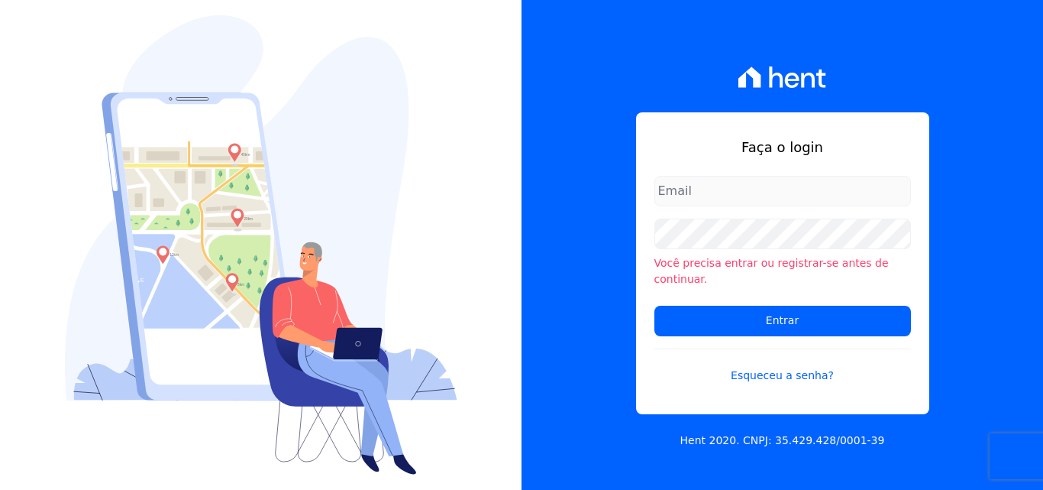
type input "[PERSON_NAME][EMAIL_ADDRESS][PERSON_NAME][DOMAIN_NAME]"
click at [858, 204] on input "[PERSON_NAME][EMAIL_ADDRESS][PERSON_NAME][DOMAIN_NAME]" at bounding box center [783, 191] width 257 height 31
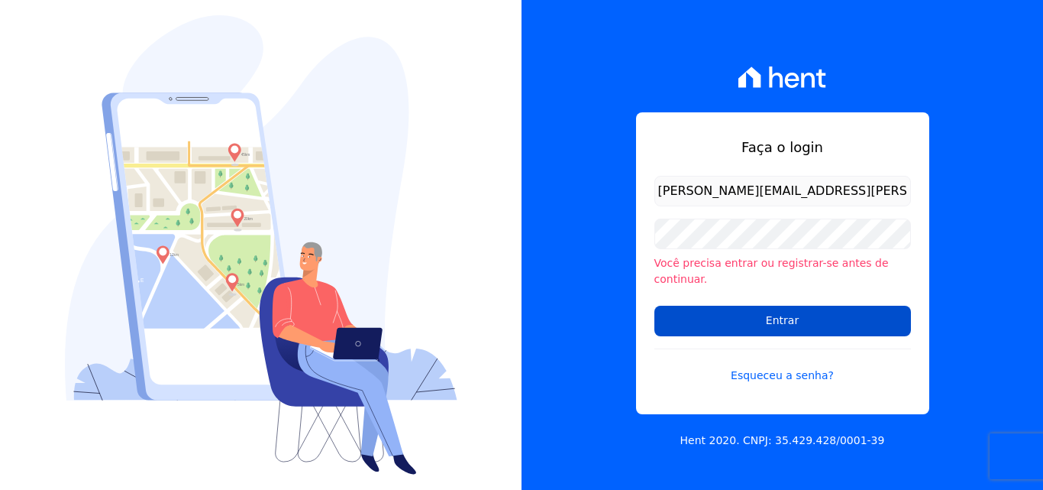
click at [761, 310] on input "Entrar" at bounding box center [783, 321] width 257 height 31
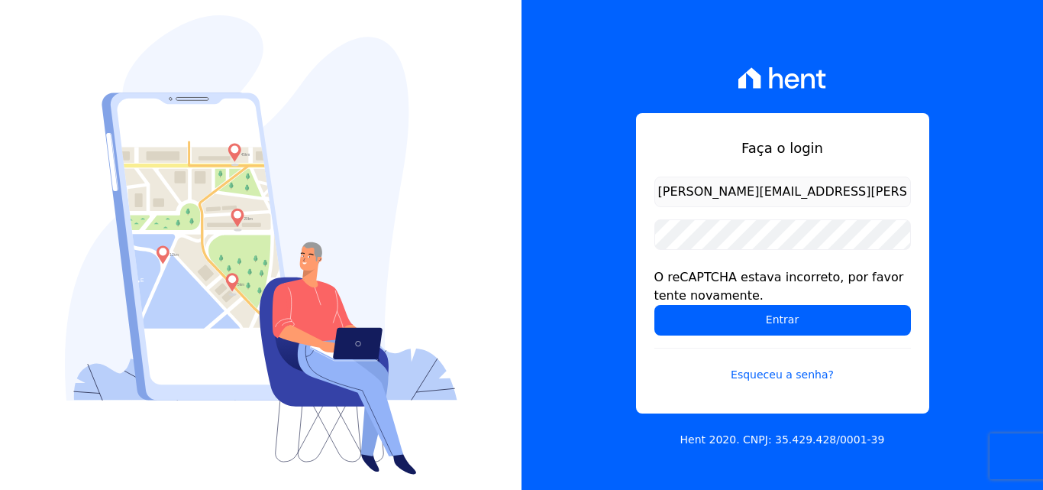
drag, startPoint x: 800, startPoint y: 186, endPoint x: 816, endPoint y: 189, distance: 16.3
click at [807, 186] on input "[PERSON_NAME][EMAIL_ADDRESS][PERSON_NAME][DOMAIN_NAME]" at bounding box center [783, 191] width 257 height 31
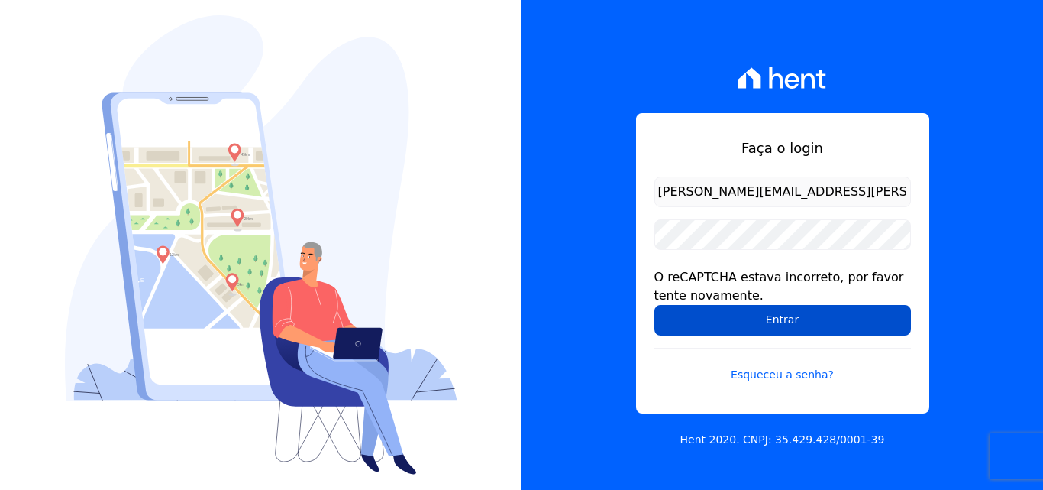
click at [755, 329] on input "Entrar" at bounding box center [783, 320] width 257 height 31
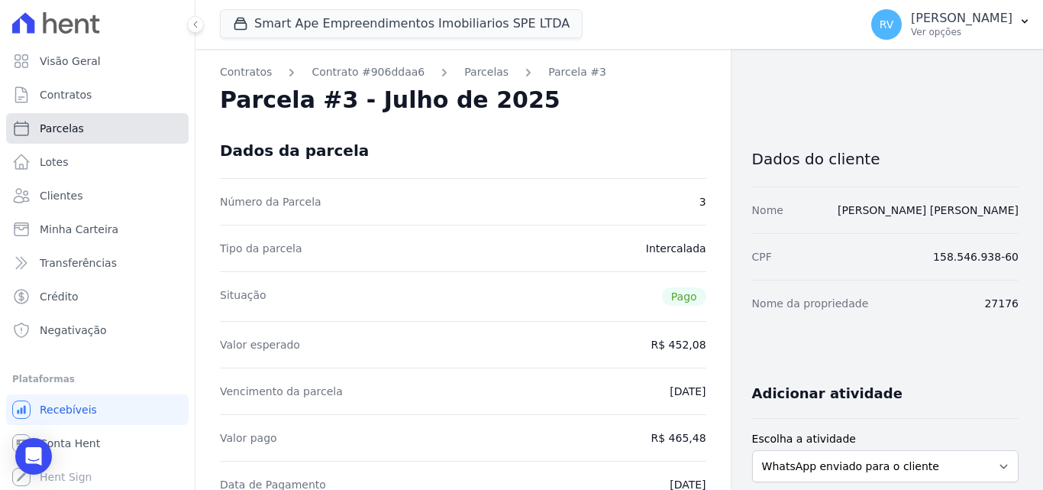
click at [70, 117] on link "Parcelas" at bounding box center [97, 128] width 183 height 31
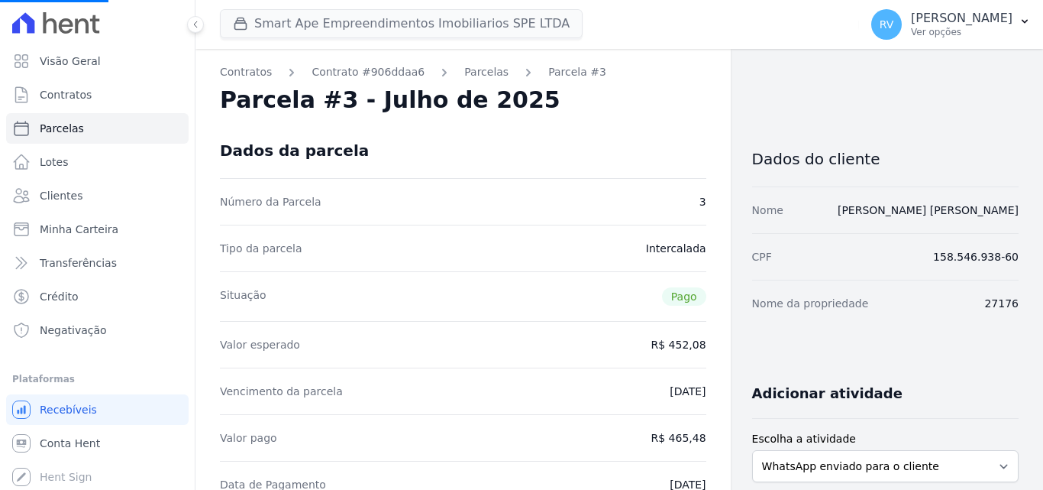
select select
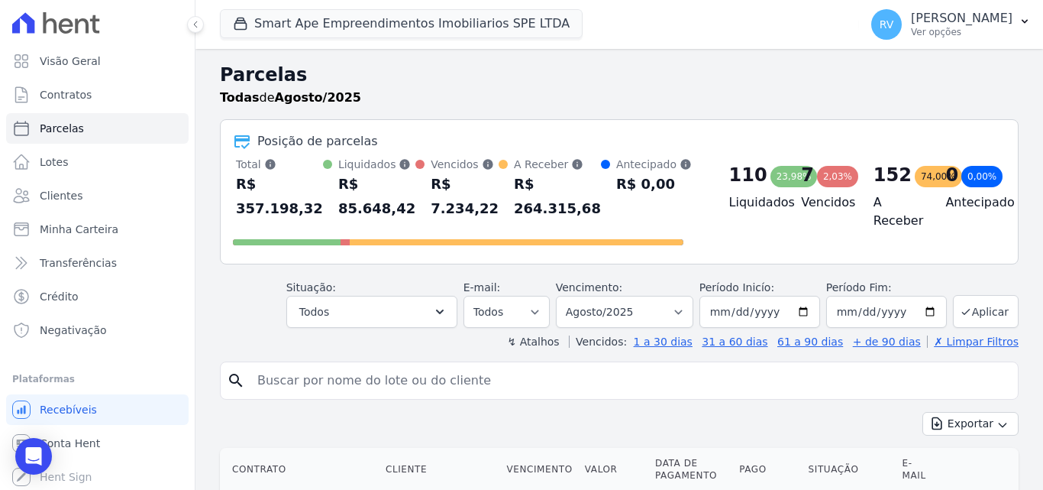
click at [362, 394] on input "search" at bounding box center [630, 380] width 764 height 31
paste input "ADEMILSON FRANCISCO JUNIOR"
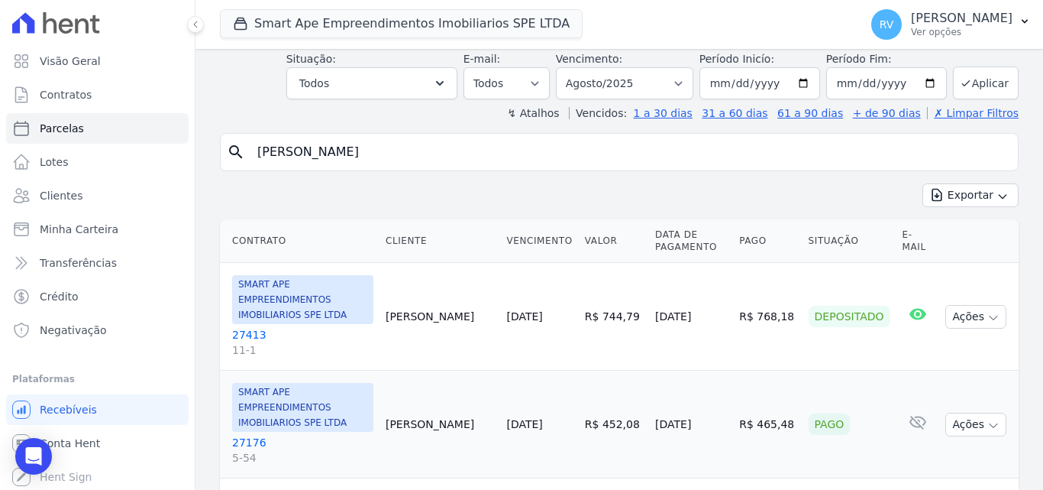
scroll to position [229, 0]
type input "ADEMILSON FRANCISCO JUNIOR"
click at [234, 150] on icon "search" at bounding box center [236, 151] width 18 height 18
click at [440, 155] on input "[PERSON_NAME]" at bounding box center [630, 151] width 764 height 31
select select
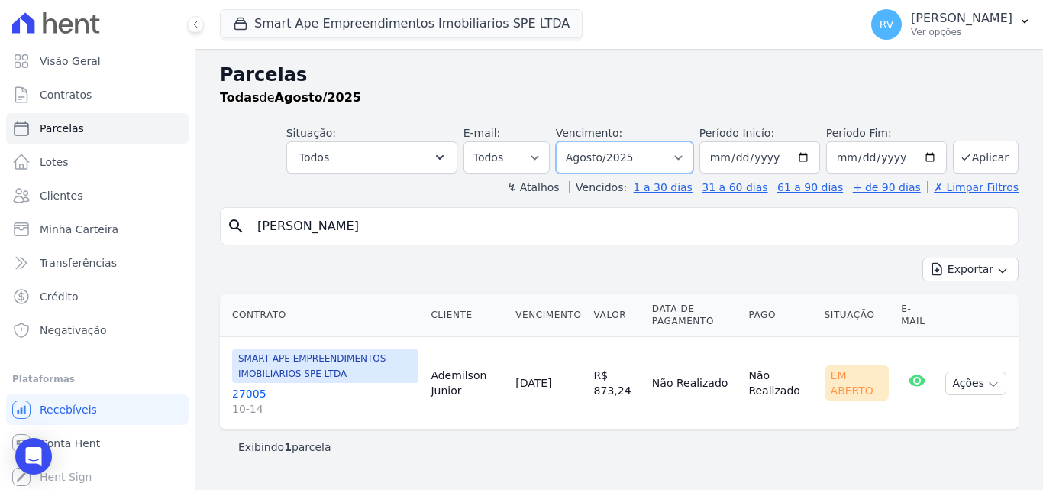
click at [691, 155] on select "Filtrar por período ──────── Todos os meses Março/2024 Abril/2024 Maio/2024 Jun…" at bounding box center [624, 157] width 137 height 32
select select "all"
click at [577, 141] on select "Filtrar por período ──────── Todos os meses Março/2024 Abril/2024 Maio/2024 Jun…" at bounding box center [624, 157] width 137 height 32
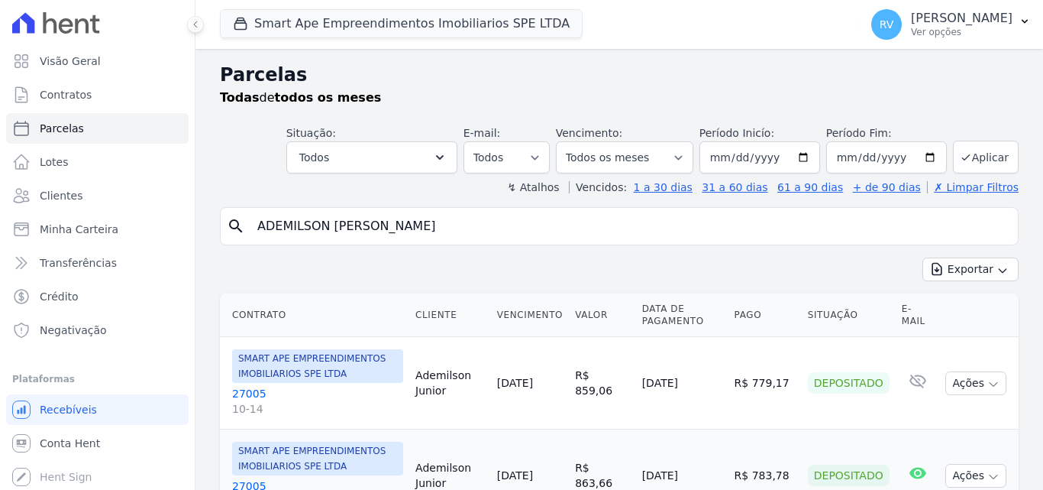
select select
click at [677, 152] on select "Filtrar por período ──────── Todos os meses Março/2024 Abril/2024 Maio/2024 Jun…" at bounding box center [624, 157] width 137 height 32
select select "date_range_filter"
click at [566, 141] on select "Filtrar por período ──────── Todos os meses Março/2024 Abril/2024 Maio/2024 Jun…" at bounding box center [624, 157] width 137 height 32
click at [606, 226] on input "[PERSON_NAME]" at bounding box center [630, 226] width 764 height 31
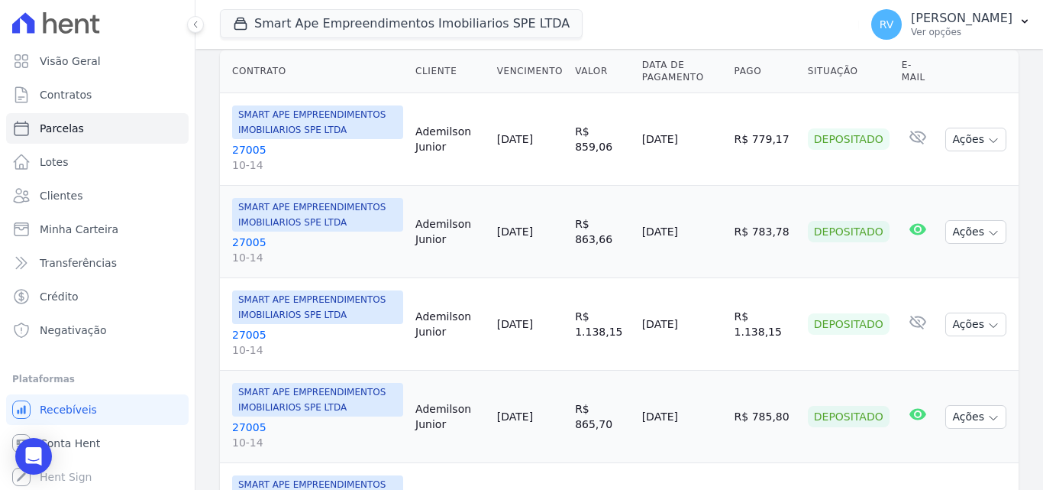
scroll to position [153, 0]
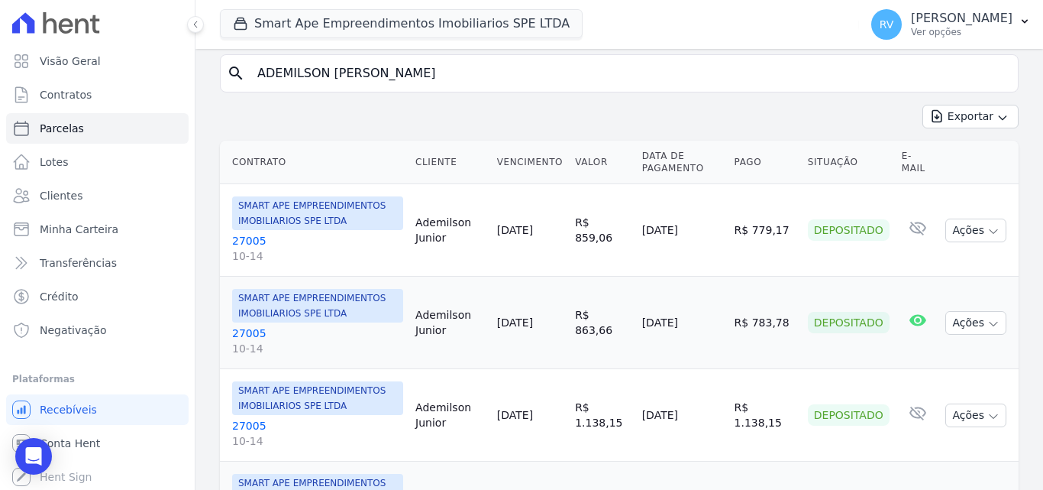
click at [668, 162] on th "Data de Pagamento" at bounding box center [682, 163] width 92 height 44
click at [541, 63] on input "[PERSON_NAME]" at bounding box center [630, 73] width 764 height 31
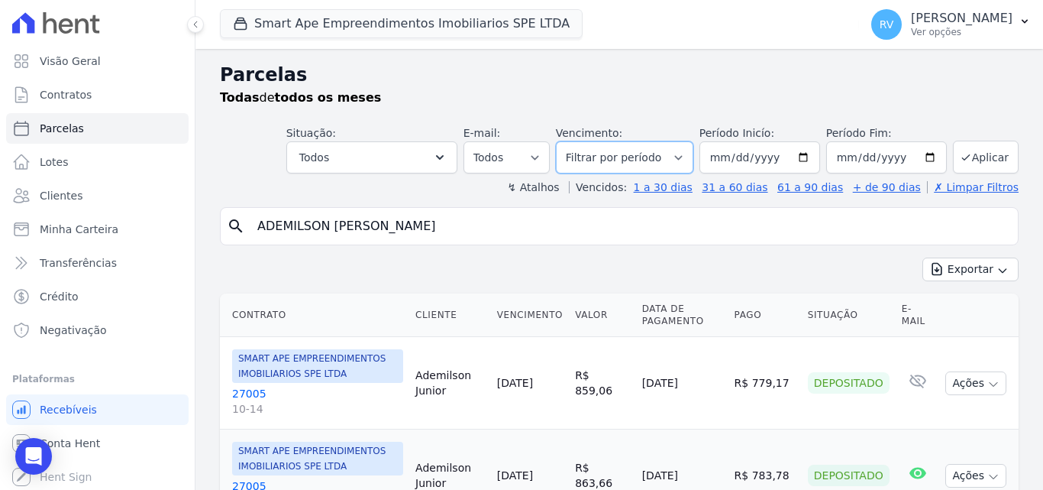
click at [678, 155] on select "Filtrar por período ──────── Todos os meses Março/2024 Abril/2024 Maio/2024 Jun…" at bounding box center [624, 157] width 137 height 32
click at [803, 154] on input "2024-03-01" at bounding box center [760, 157] width 121 height 32
type input "[DATE]"
click at [972, 155] on button "Aplicar" at bounding box center [986, 157] width 66 height 33
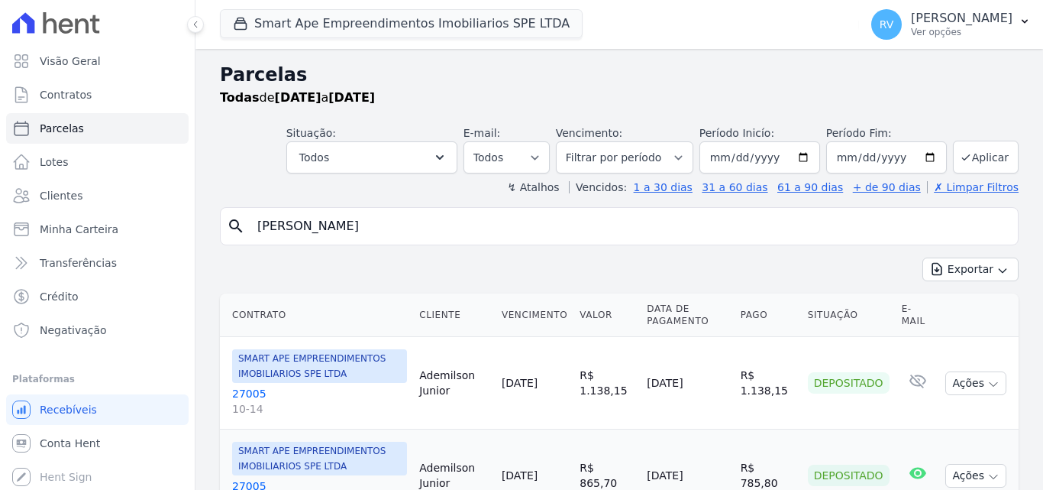
select select
click at [762, 228] on input "[PERSON_NAME]" at bounding box center [630, 226] width 764 height 31
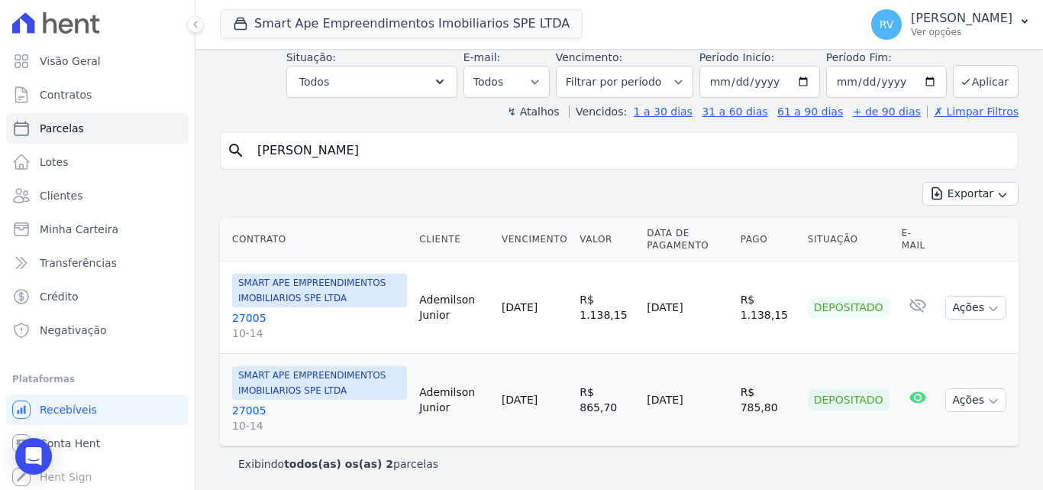
scroll to position [79, 0]
